Goal: Check status: Check status

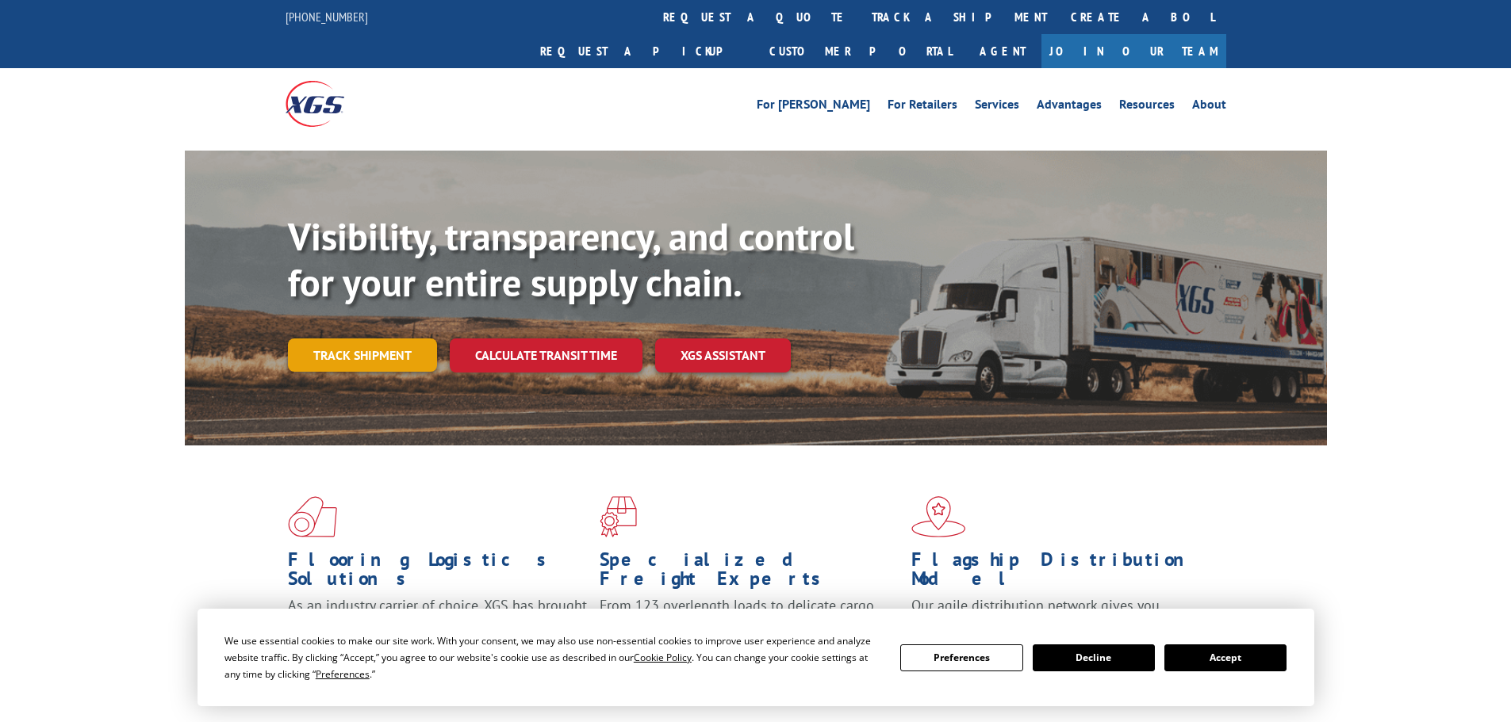
click at [373, 339] on link "Track shipment" at bounding box center [362, 355] width 149 height 33
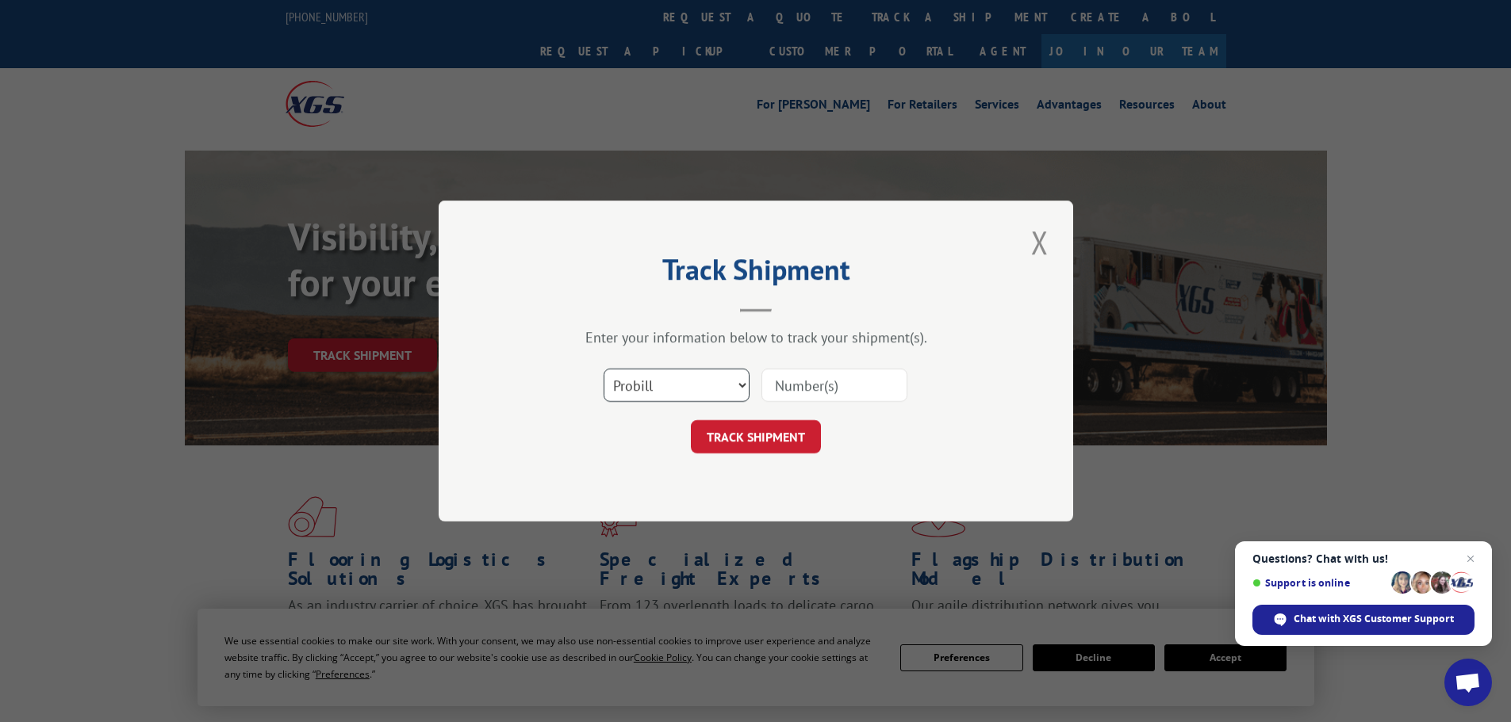
click at [740, 382] on select "Select category... Probill BOL PO" at bounding box center [676, 385] width 146 height 33
select select "po"
click at [603, 369] on select "Select category... Probill BOL PO" at bounding box center [676, 385] width 146 height 33
click at [799, 383] on input at bounding box center [834, 385] width 146 height 33
type input "0353626"
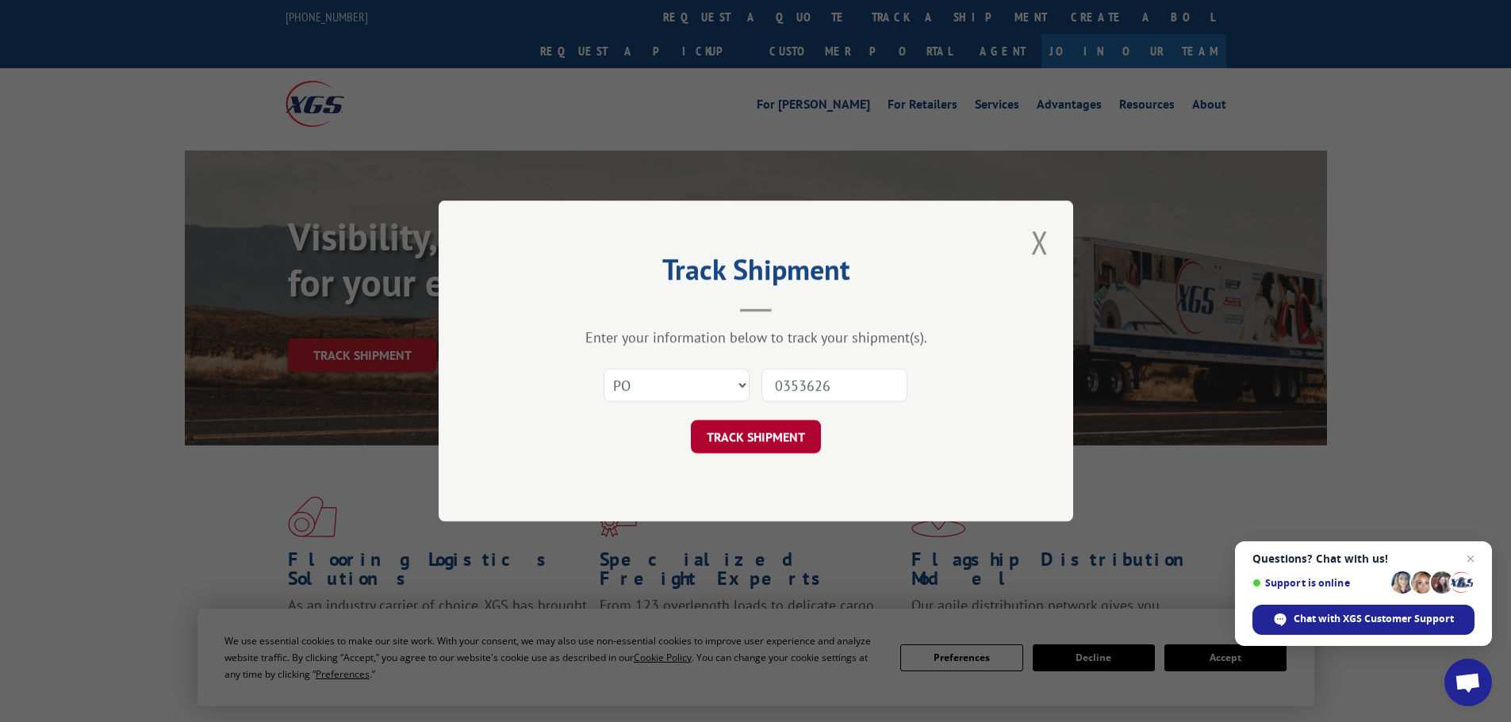
click at [797, 435] on button "TRACK SHIPMENT" at bounding box center [756, 436] width 130 height 33
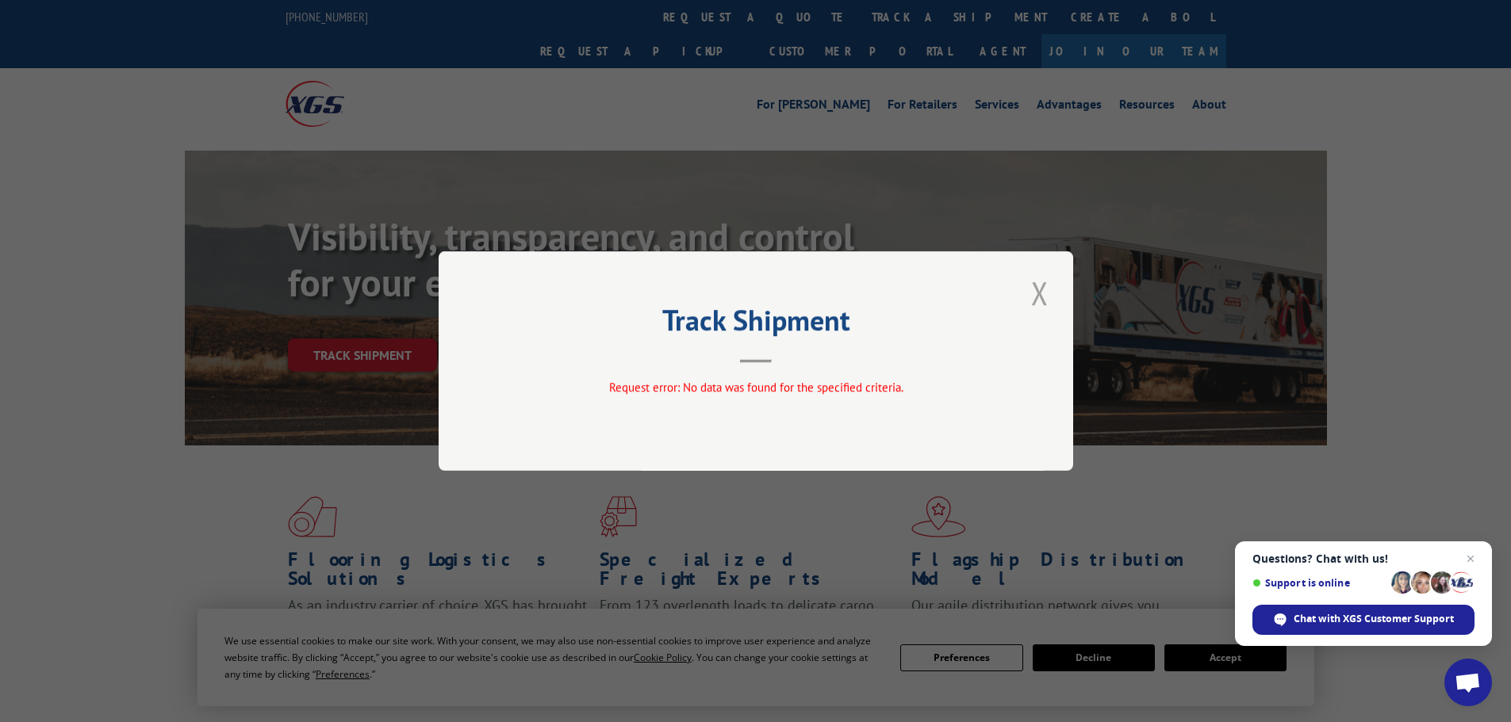
click at [1034, 290] on button "Close modal" at bounding box center [1039, 293] width 27 height 44
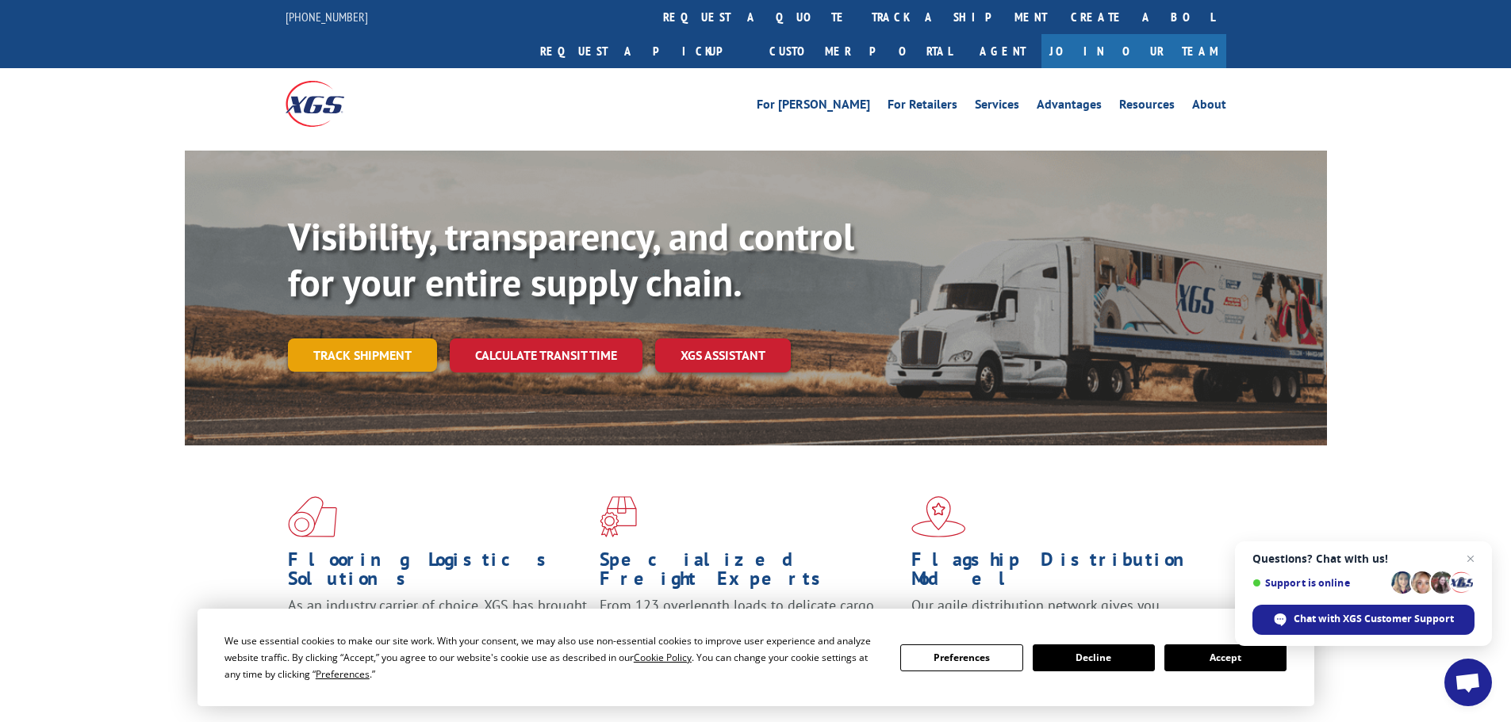
click at [379, 339] on link "Track shipment" at bounding box center [362, 355] width 149 height 33
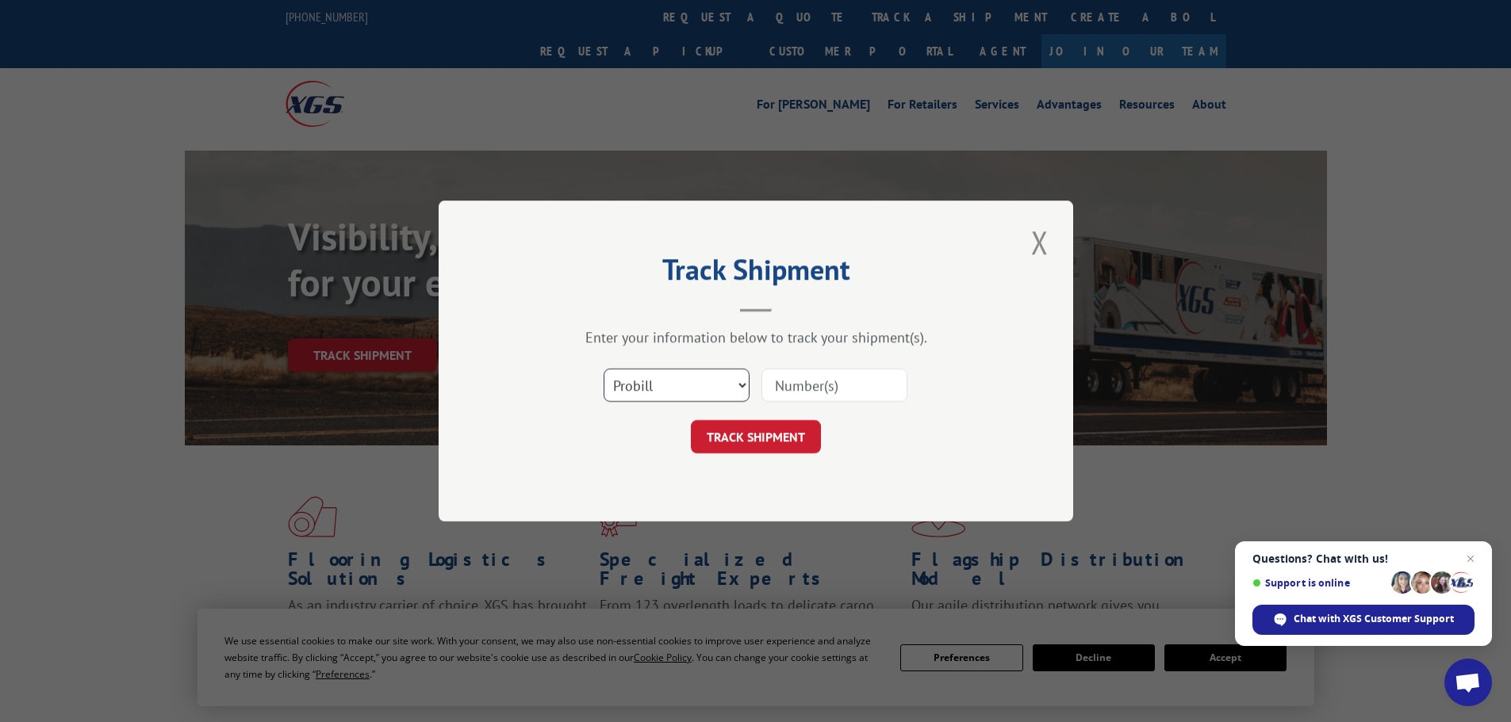
click at [740, 381] on select "Select category... Probill BOL PO" at bounding box center [676, 385] width 146 height 33
select select "po"
click at [603, 369] on select "Select category... Probill BOL PO" at bounding box center [676, 385] width 146 height 33
click at [778, 389] on input at bounding box center [834, 385] width 146 height 33
type input "03536206"
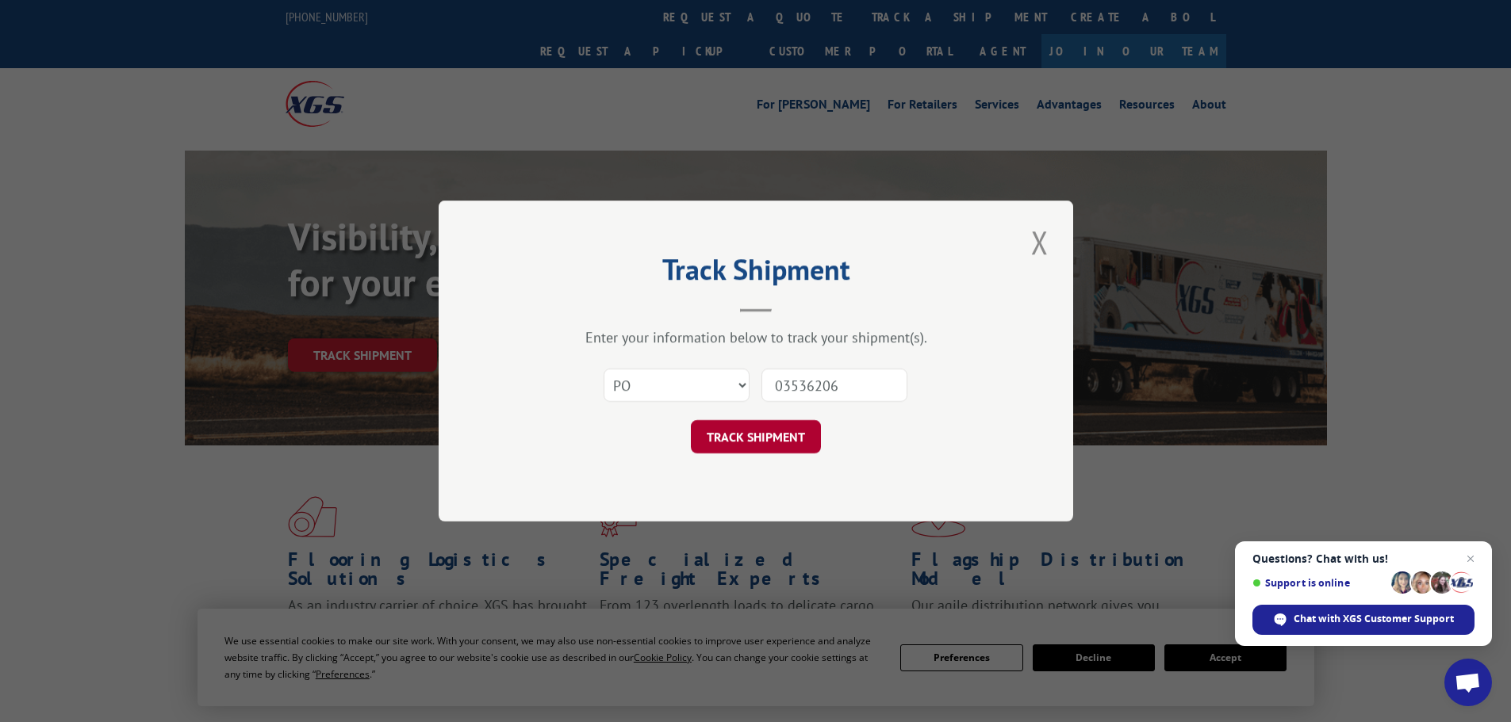
click at [759, 435] on button "TRACK SHIPMENT" at bounding box center [756, 436] width 130 height 33
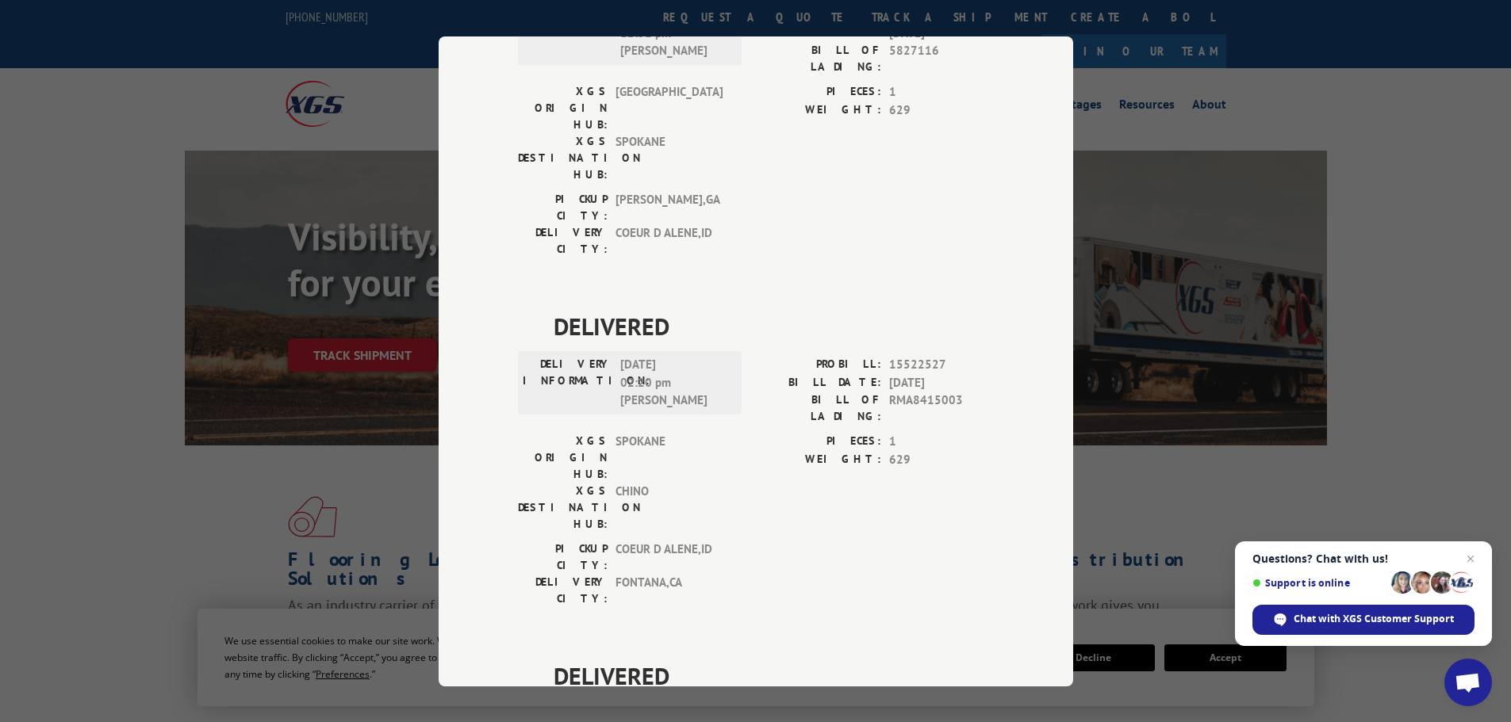
scroll to position [578, 0]
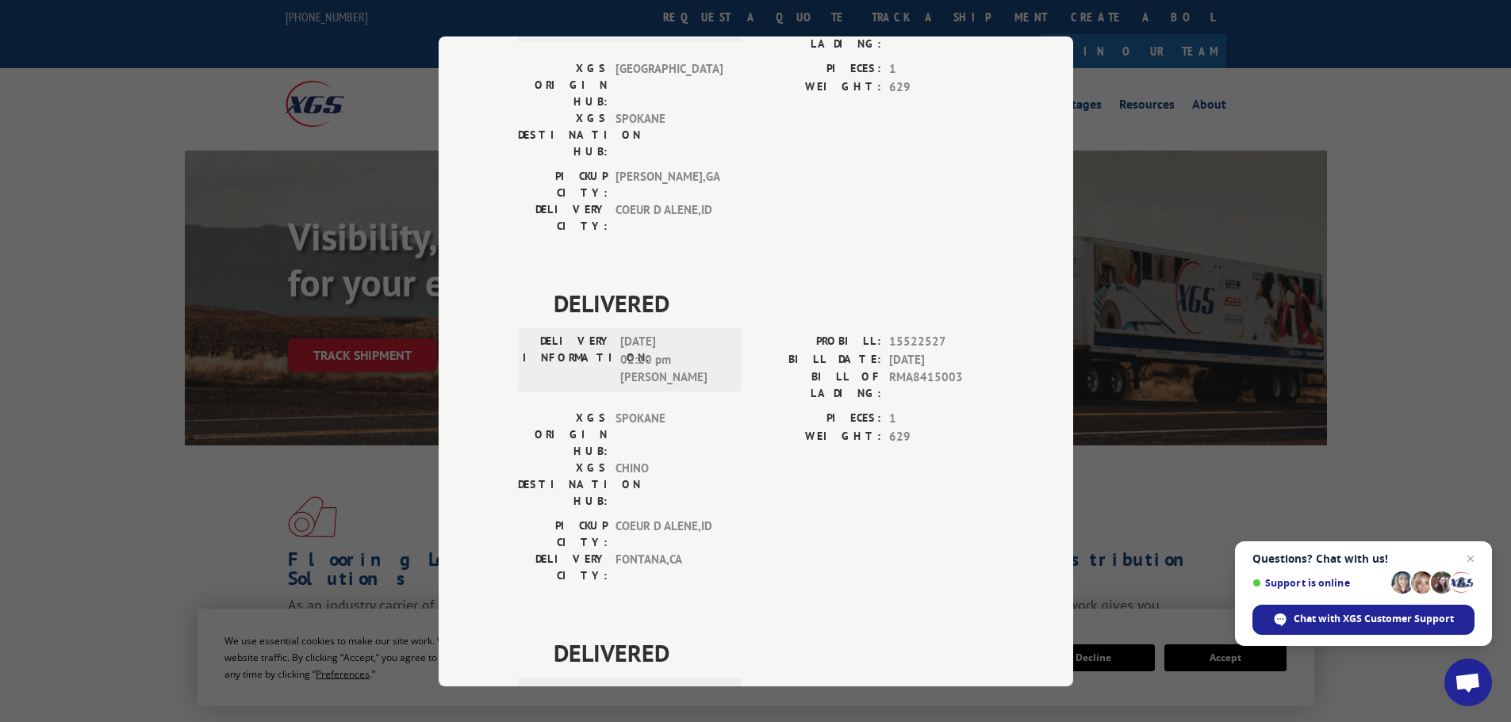
click at [1119, 455] on div "Track Shipment DELIVERED DELIVERY INFORMATION: PROBILL: 8768668 BILL DATE: [DAT…" at bounding box center [755, 361] width 1511 height 722
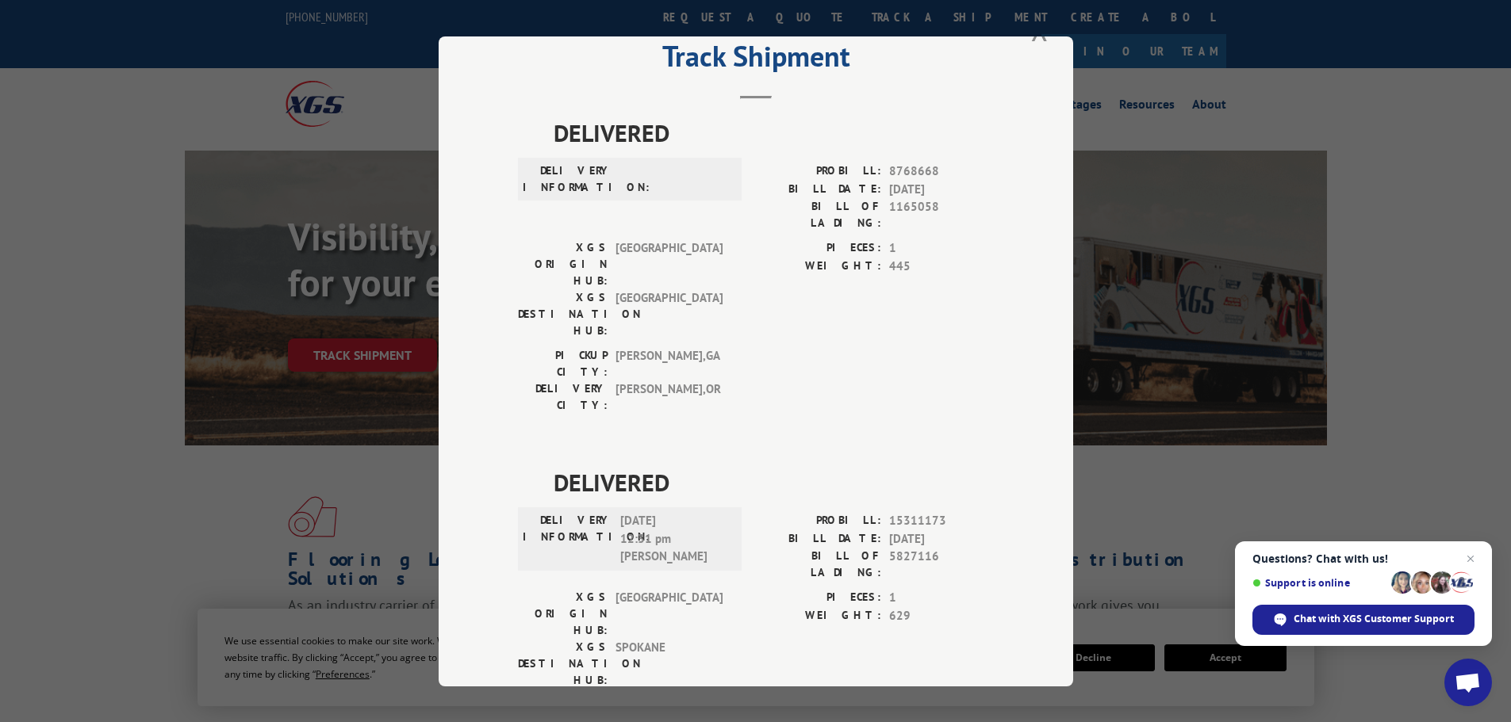
scroll to position [0, 0]
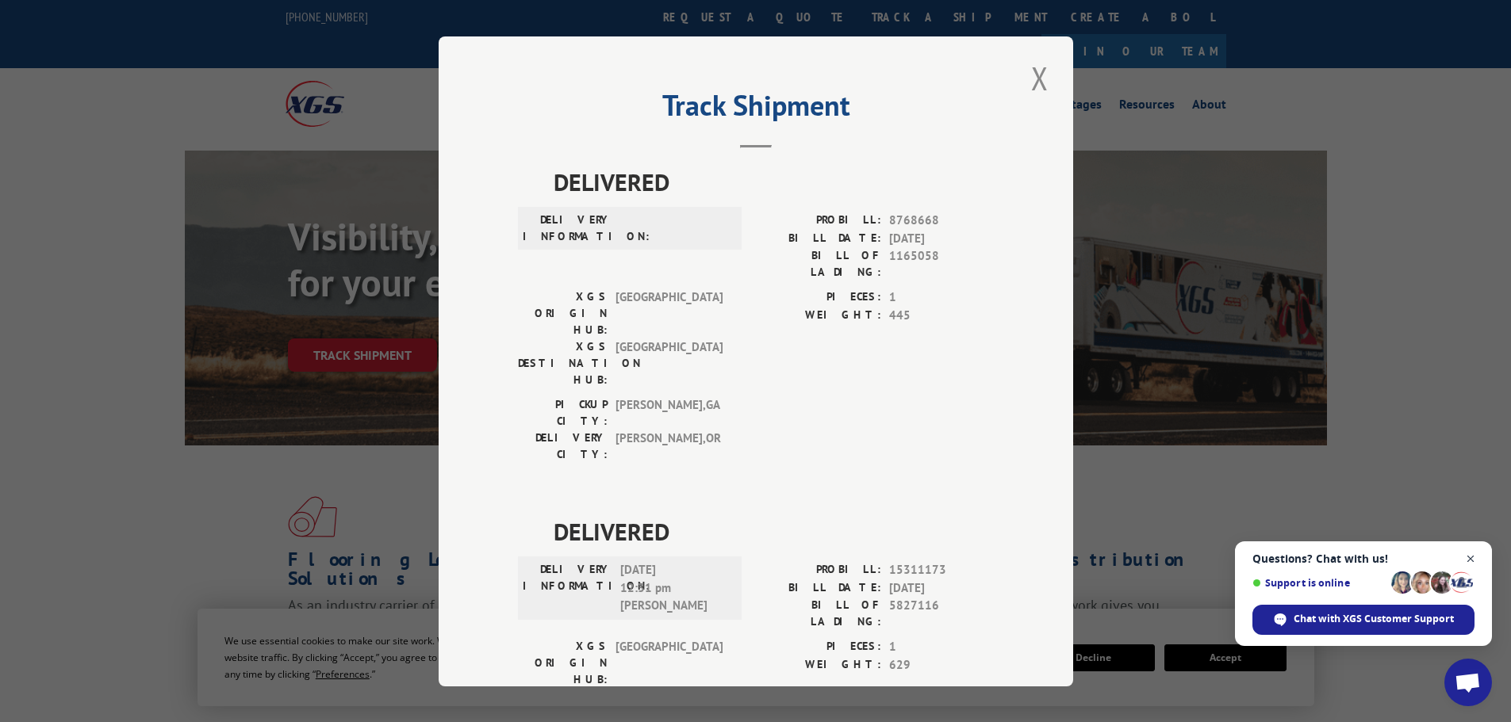
click at [1471, 555] on span "Open chat" at bounding box center [1471, 560] width 20 height 20
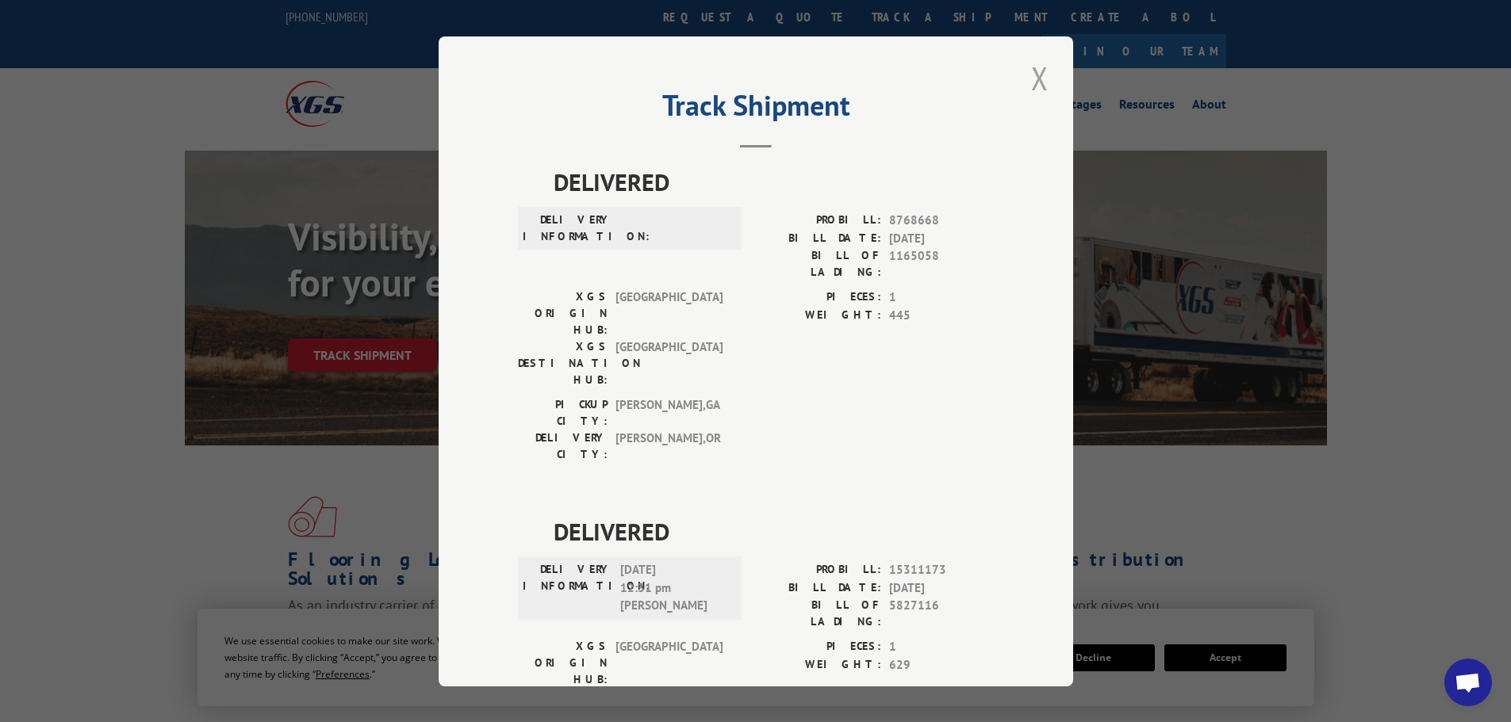
click at [1026, 84] on button "Close modal" at bounding box center [1039, 78] width 27 height 44
